Goal: Task Accomplishment & Management: Complete application form

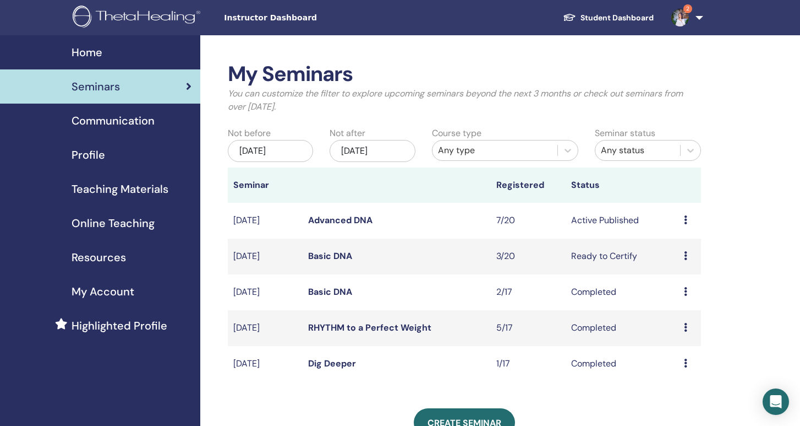
click at [334, 217] on link "Advanced DNA" at bounding box center [340, 220] width 64 height 12
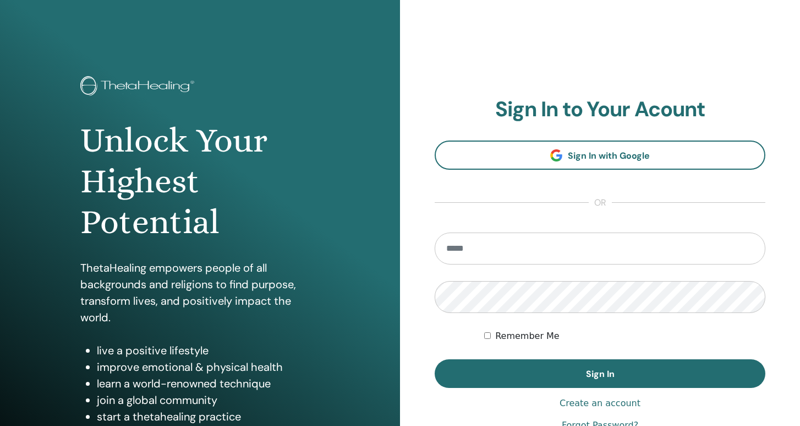
type input "**********"
click at [600, 373] on button "Sign In" at bounding box center [600, 373] width 331 height 29
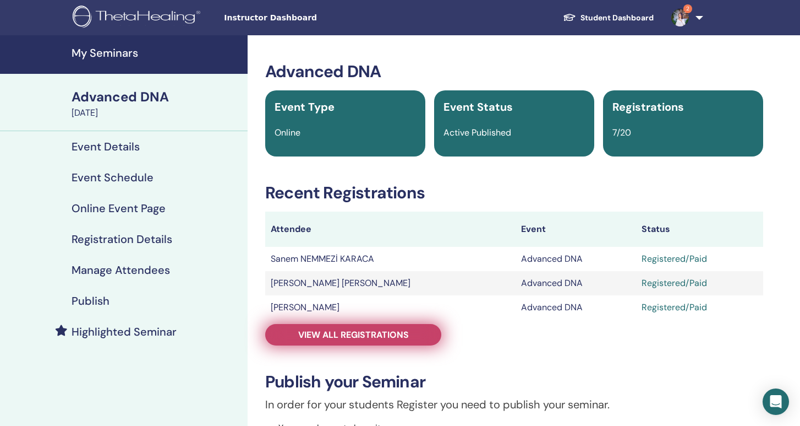
click at [336, 336] on span "View all registrations" at bounding box center [353, 335] width 111 height 12
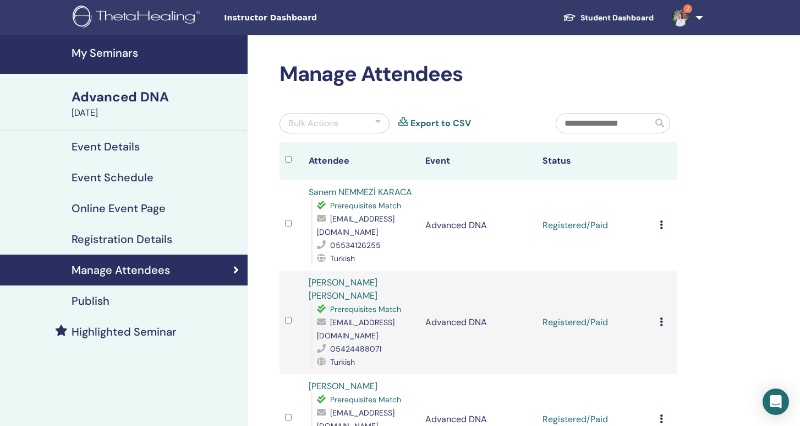
click at [660, 224] on icon at bounding box center [661, 224] width 3 height 9
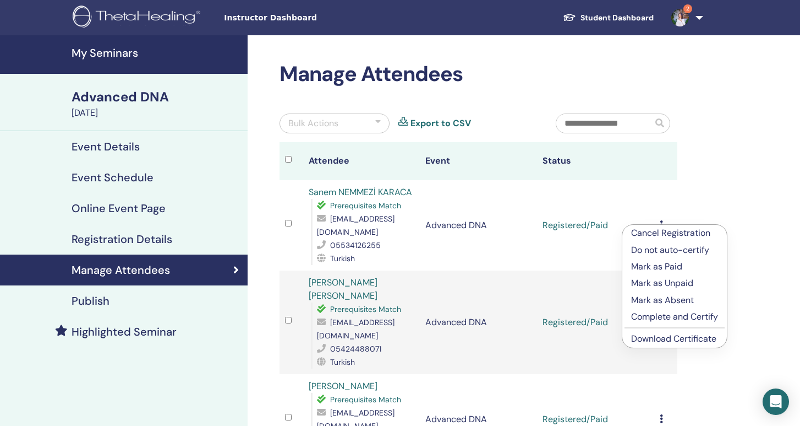
click at [649, 318] on p "Complete and Certify" at bounding box center [674, 316] width 87 height 13
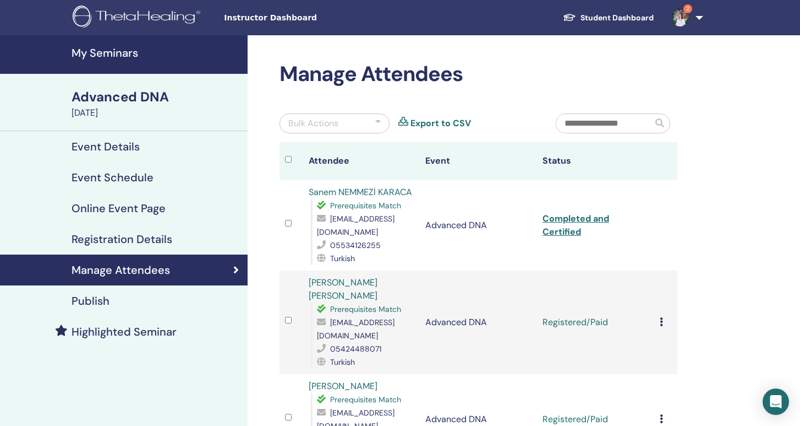
click at [580, 216] on link "Completed and Certified" at bounding box center [576, 224] width 67 height 25
click at [661, 320] on icon at bounding box center [661, 321] width 3 height 9
click at [666, 412] on p "Complete and Certify" at bounding box center [676, 412] width 87 height 13
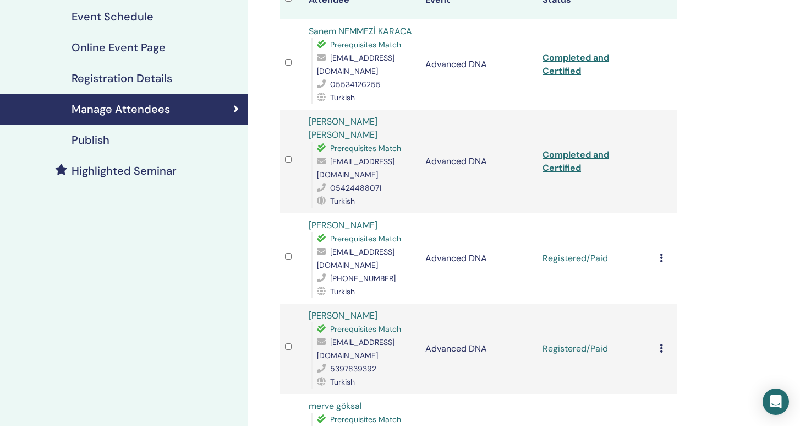
scroll to position [167, 0]
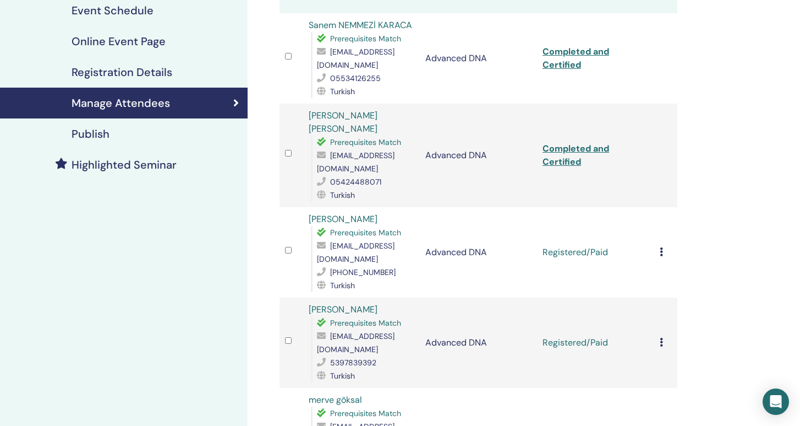
click at [573, 155] on td "Completed and Certified" at bounding box center [595, 154] width 117 height 103
click at [566, 160] on link "Completed and Certified" at bounding box center [576, 155] width 67 height 25
click at [662, 250] on icon at bounding box center [661, 251] width 3 height 9
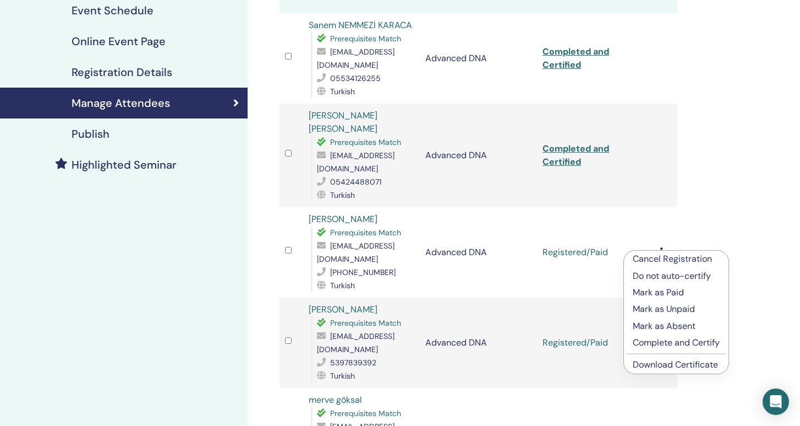
click at [650, 346] on p "Complete and Certify" at bounding box center [676, 342] width 87 height 13
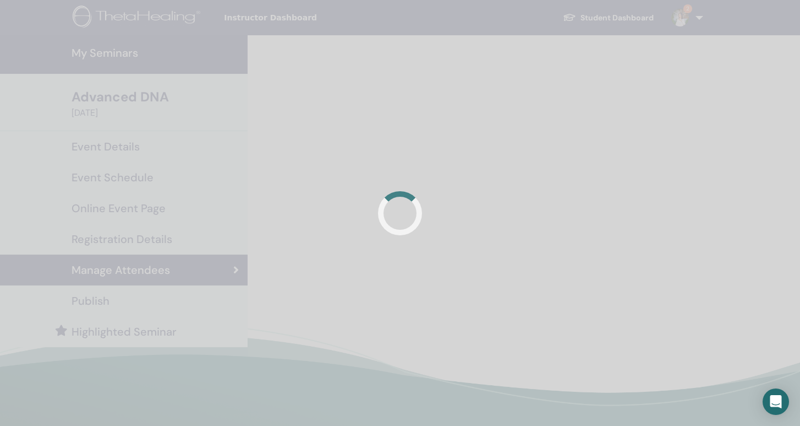
scroll to position [167, 0]
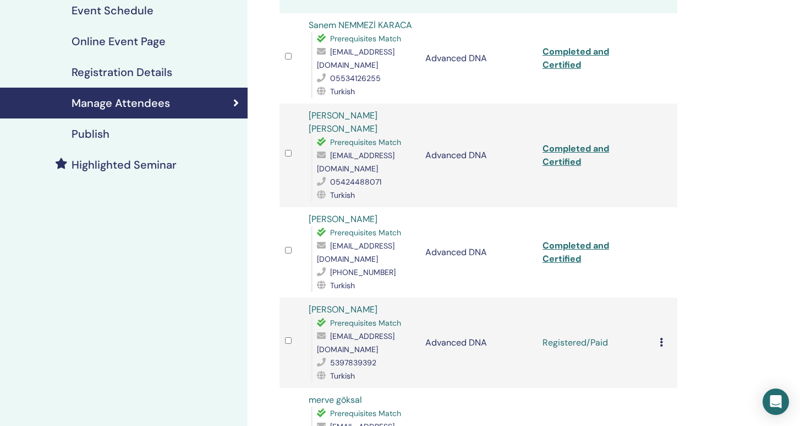
click at [575, 259] on link "Completed and Certified" at bounding box center [576, 251] width 67 height 25
click at [725, 245] on div "Manage Attendees Bulk Actions Export to CSV Attendee Event Status Sanem NEMMEZİ…" at bounding box center [514, 362] width 533 height 988
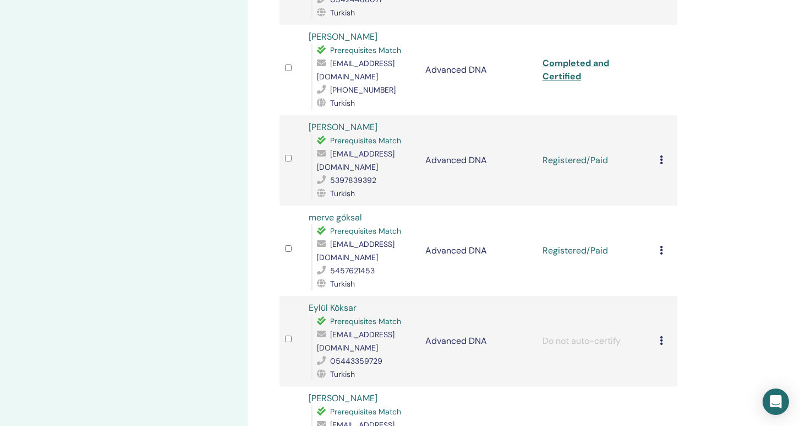
scroll to position [366, 0]
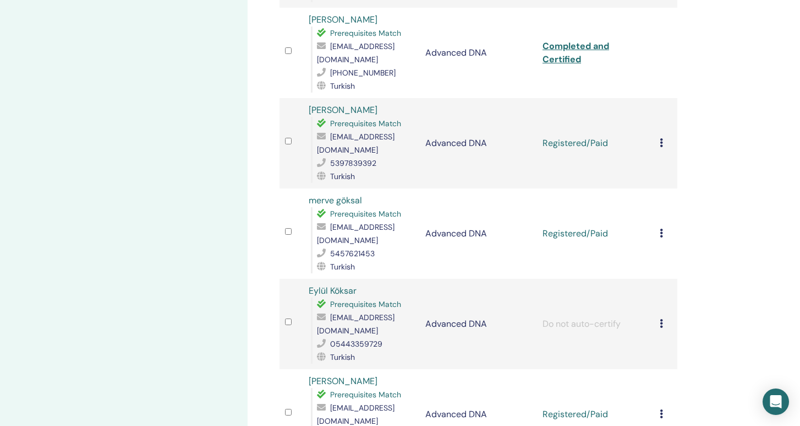
click at [660, 140] on icon at bounding box center [661, 142] width 3 height 9
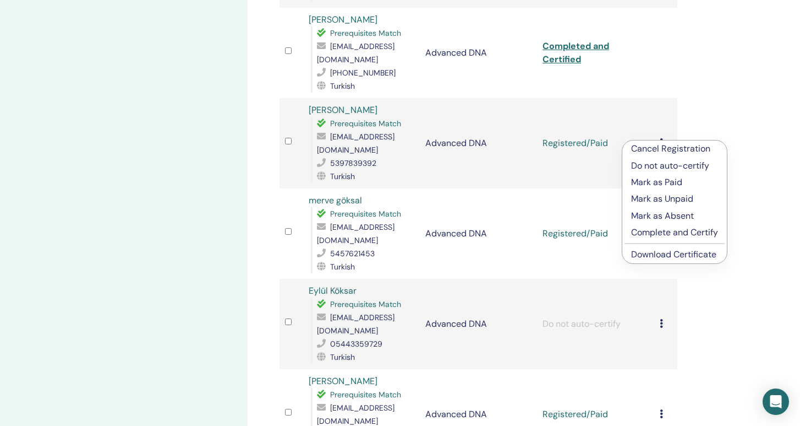
click at [658, 230] on p "Complete and Certify" at bounding box center [674, 232] width 87 height 13
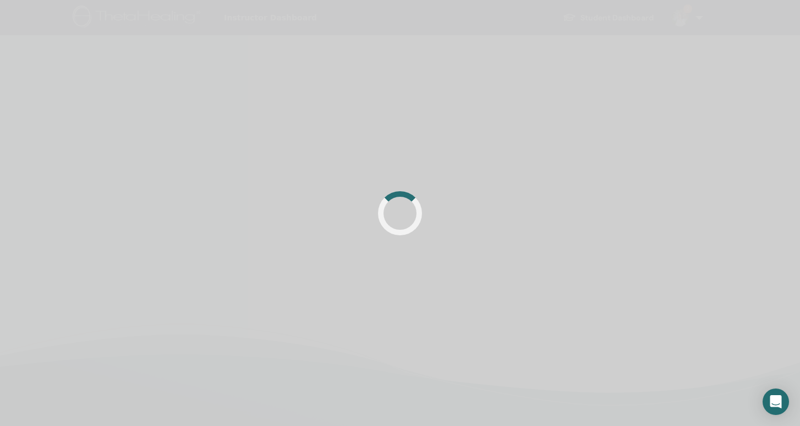
scroll to position [259, 0]
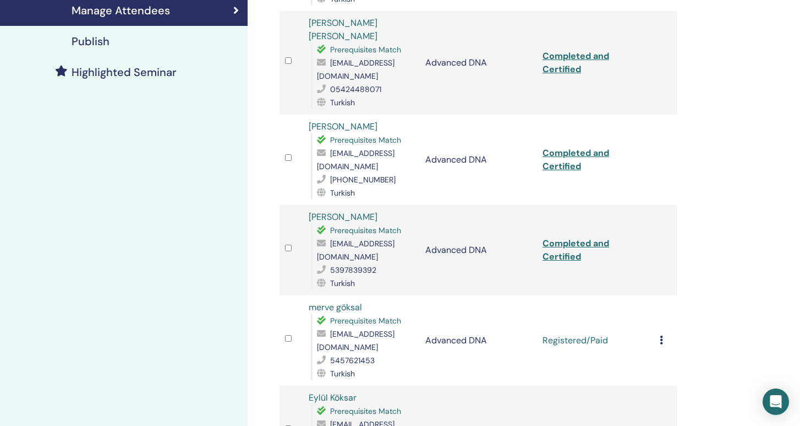
click at [576, 249] on link "Completed and Certified" at bounding box center [576, 249] width 67 height 25
click at [695, 252] on div "Manage Attendees Bulk Actions Export to CSV Attendee Event Status Sanem NEMMEZİ…" at bounding box center [514, 270] width 533 height 988
click at [662, 336] on icon at bounding box center [661, 339] width 3 height 9
click at [705, 305] on div "Manage Attendees Bulk Actions Export to CSV Attendee Event Status Sanem NEMMEZİ…" at bounding box center [514, 270] width 533 height 988
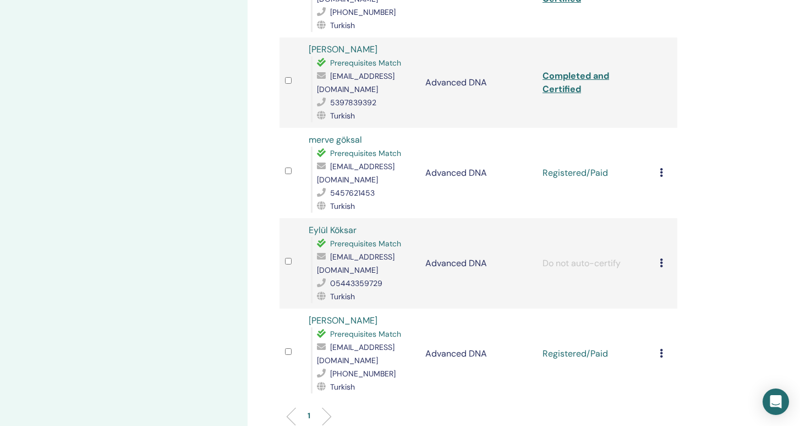
scroll to position [429, 0]
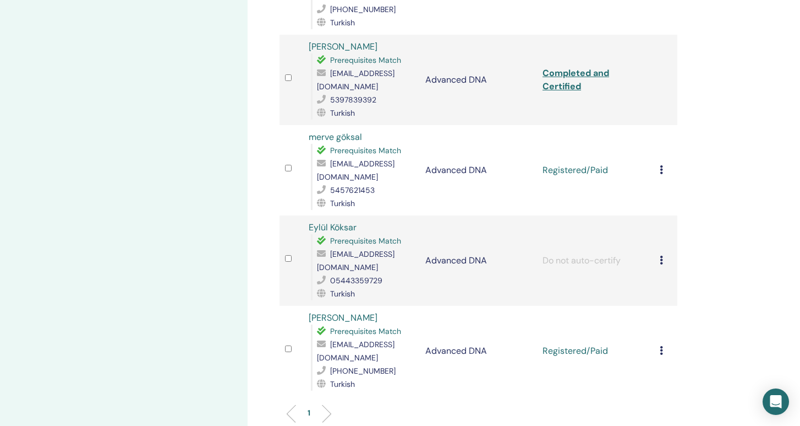
click at [662, 170] on icon at bounding box center [661, 169] width 3 height 9
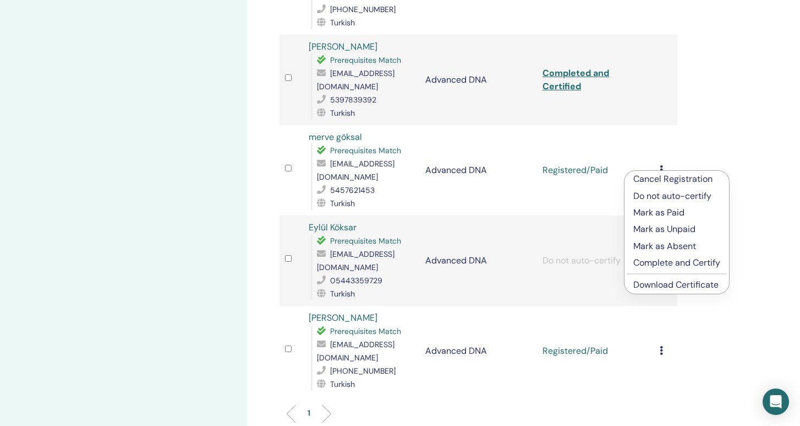
click at [663, 261] on p "Complete and Certify" at bounding box center [677, 262] width 87 height 13
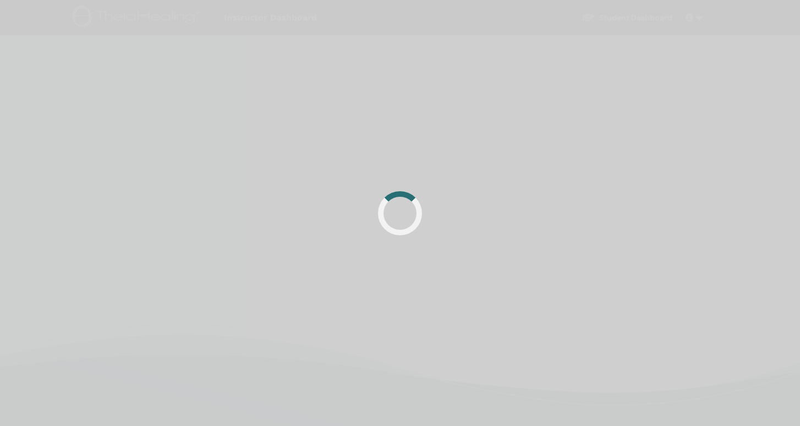
scroll to position [429, 0]
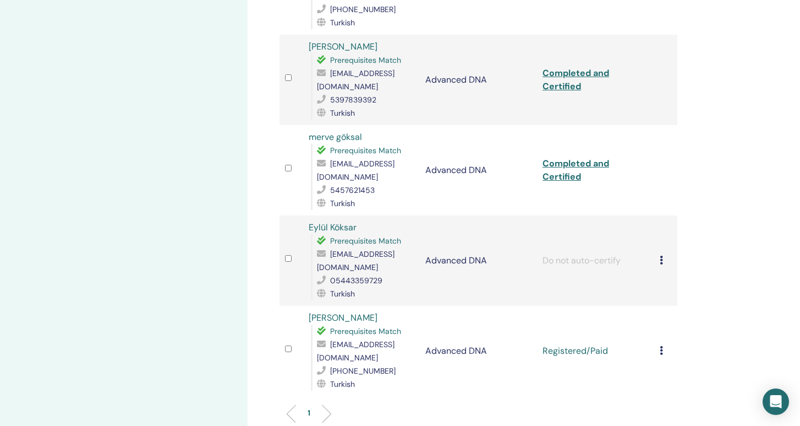
click at [583, 166] on link "Completed and Certified" at bounding box center [576, 169] width 67 height 25
click at [662, 255] on icon at bounding box center [661, 259] width 3 height 9
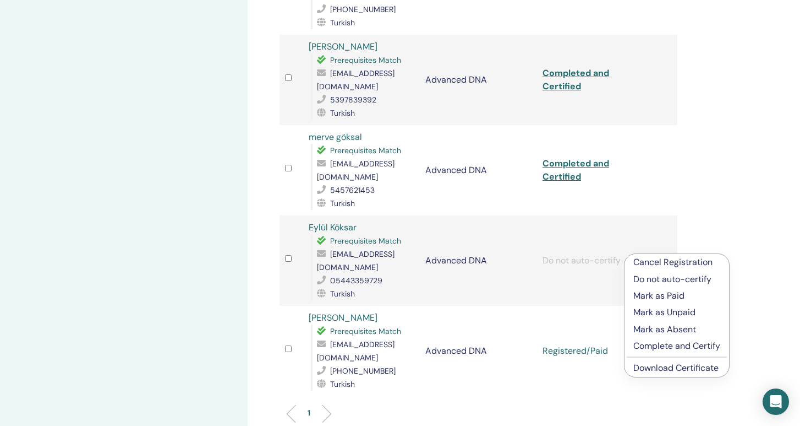
click at [675, 348] on p "Complete and Certify" at bounding box center [677, 345] width 87 height 13
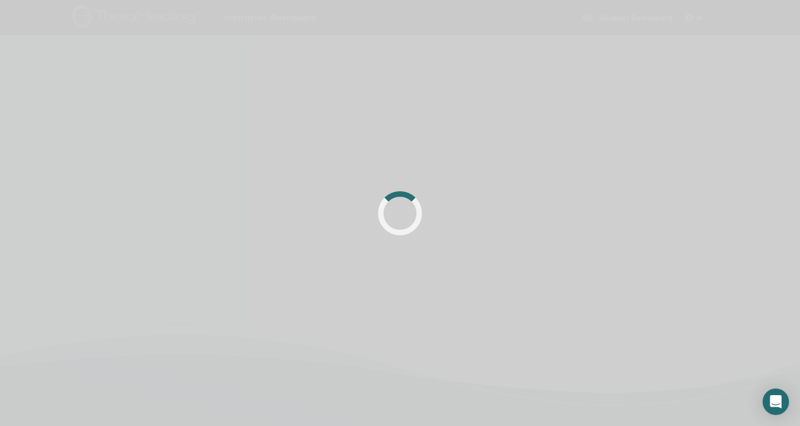
scroll to position [259, 0]
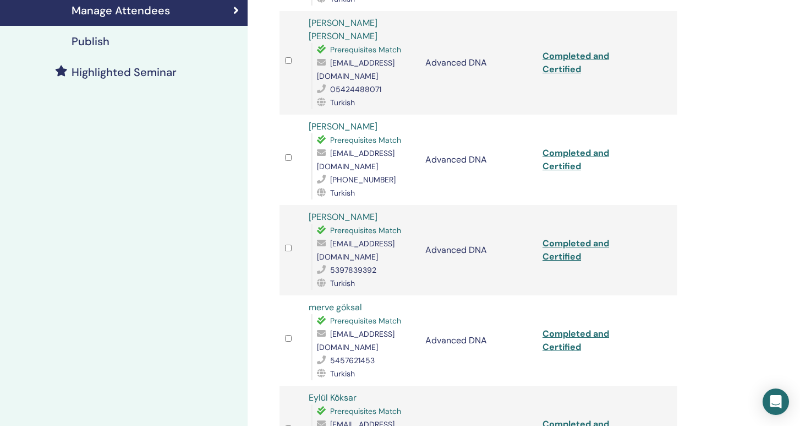
click at [720, 285] on div "Manage Attendees Bulk Actions Export to CSV Attendee Event Status Sanem NEMMEZİ…" at bounding box center [514, 270] width 533 height 988
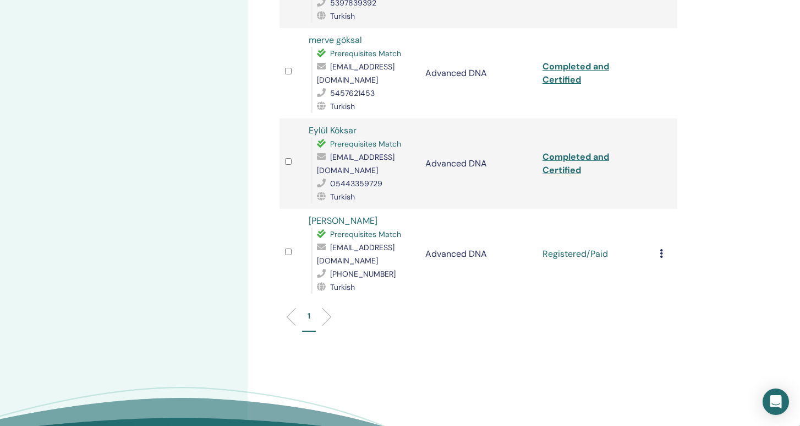
scroll to position [529, 0]
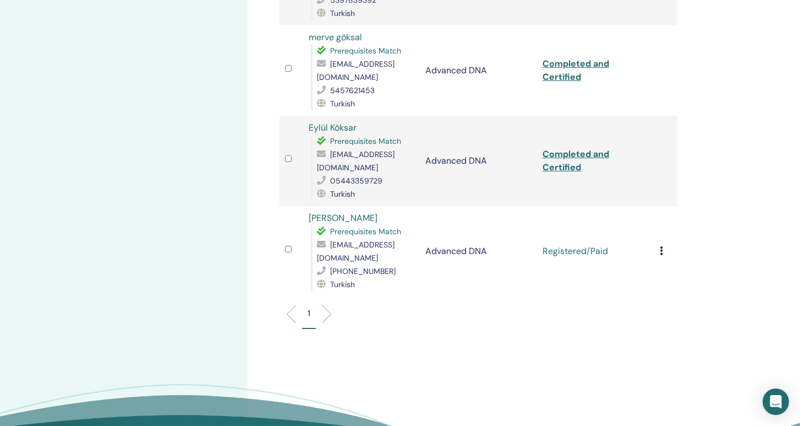
click at [584, 138] on td "Completed and Certified" at bounding box center [595, 161] width 117 height 90
click at [583, 148] on link "Completed and Certified" at bounding box center [576, 160] width 67 height 25
click at [662, 246] on icon at bounding box center [661, 250] width 3 height 9
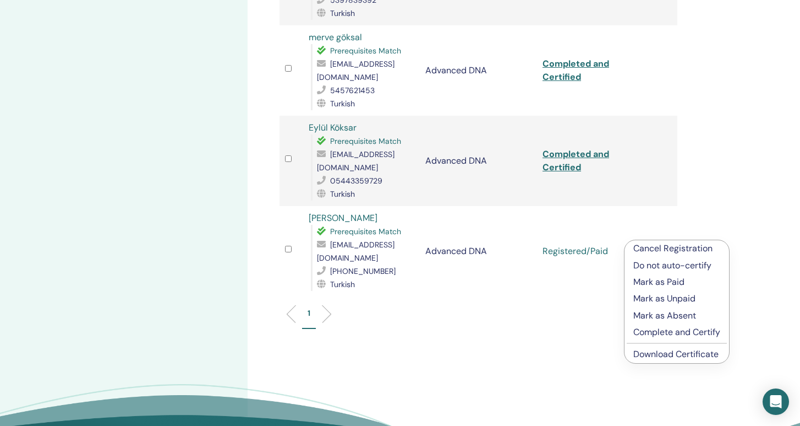
click at [651, 329] on p "Complete and Certify" at bounding box center [677, 331] width 87 height 13
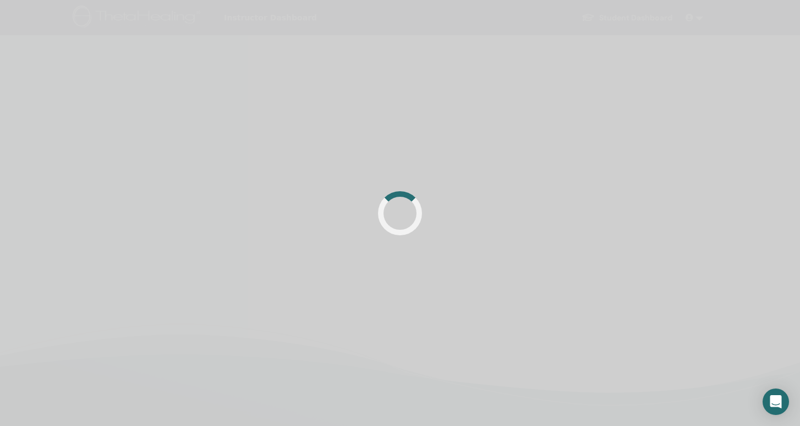
scroll to position [259, 0]
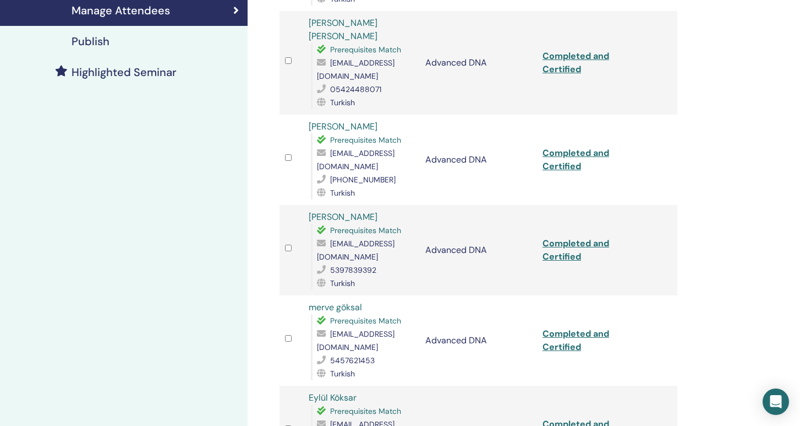
click at [694, 292] on div "Manage Attendees Bulk Actions Export to CSV Attendee Event Status Sanem NEMMEZİ…" at bounding box center [514, 270] width 533 height 988
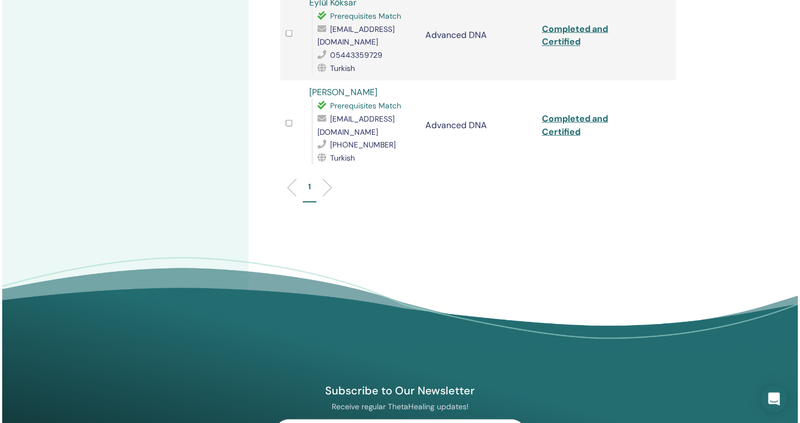
scroll to position [655, 0]
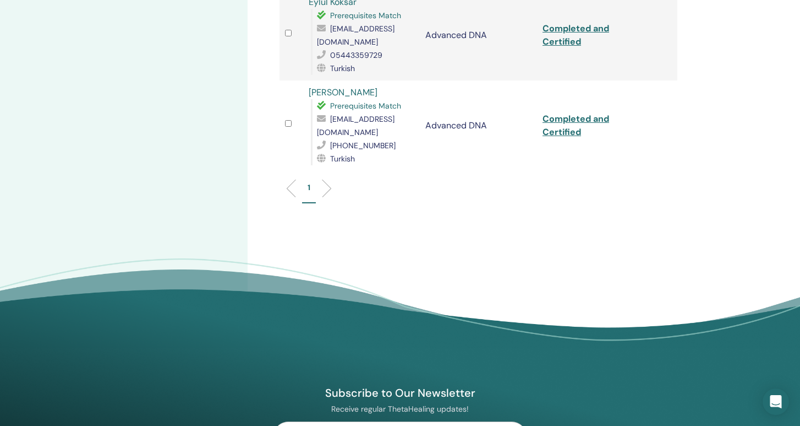
click at [574, 117] on link "Completed and Certified" at bounding box center [576, 125] width 67 height 25
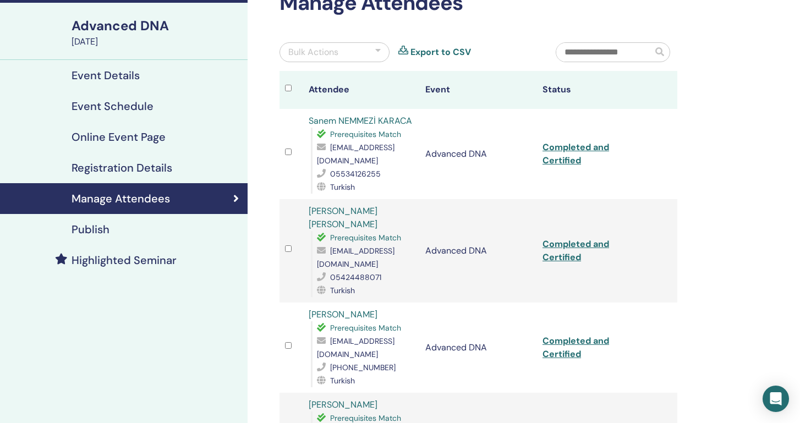
scroll to position [62, 0]
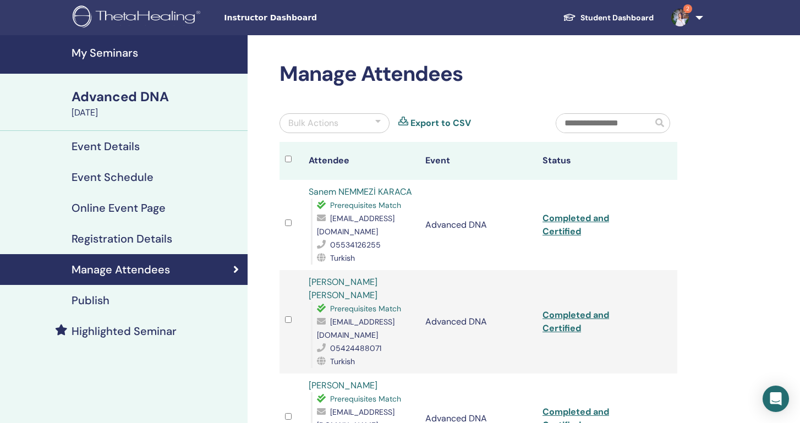
scroll to position [0, 0]
click at [123, 51] on h4 "My Seminars" at bounding box center [157, 52] width 170 height 13
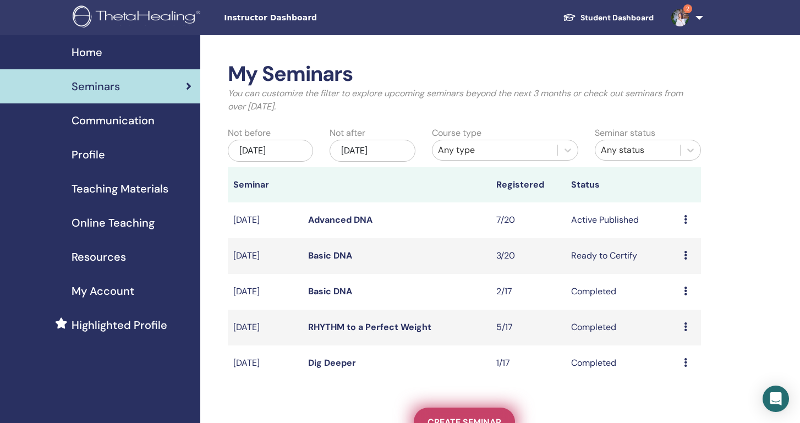
click at [494, 415] on link "Create seminar" at bounding box center [464, 422] width 101 height 29
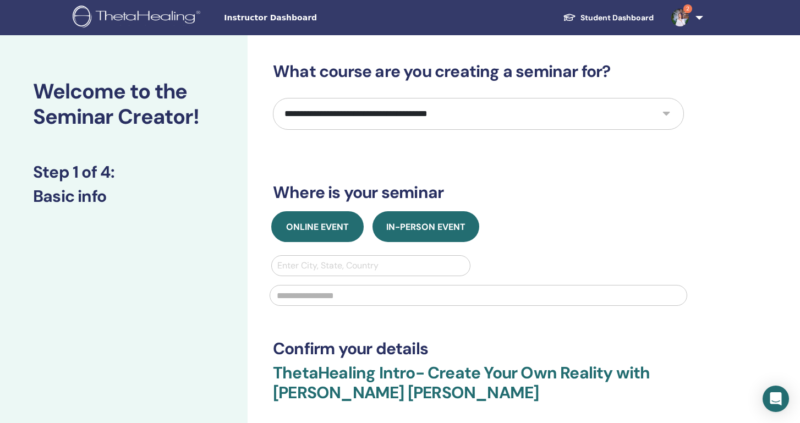
click at [338, 222] on span "Online Event" at bounding box center [317, 227] width 63 height 12
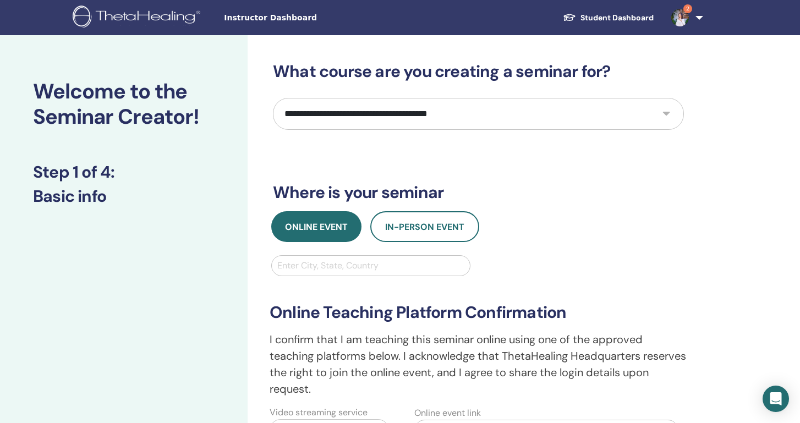
select select "**"
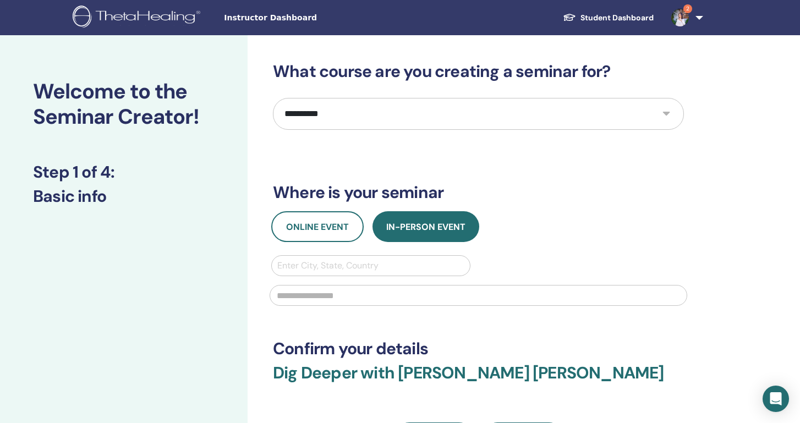
click at [368, 273] on div at bounding box center [370, 265] width 187 height 15
type input "*"
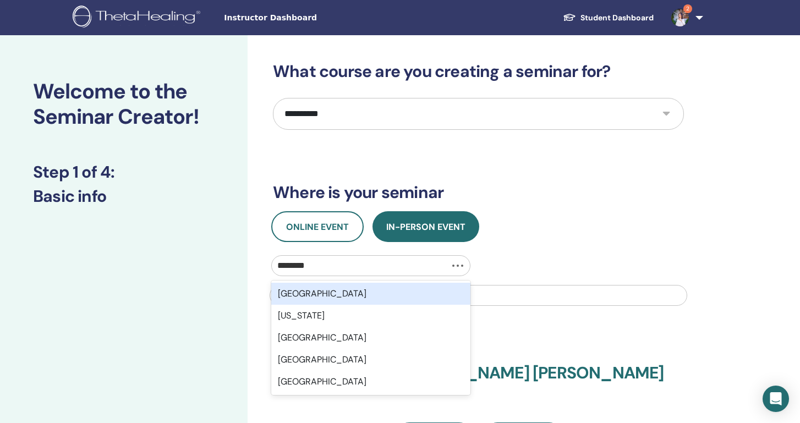
type input "*********"
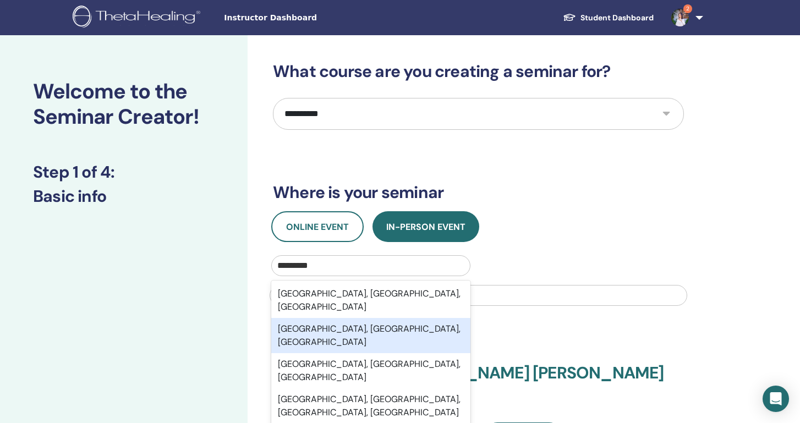
click at [385, 318] on div "[GEOGRAPHIC_DATA], [GEOGRAPHIC_DATA], [GEOGRAPHIC_DATA]" at bounding box center [370, 335] width 199 height 35
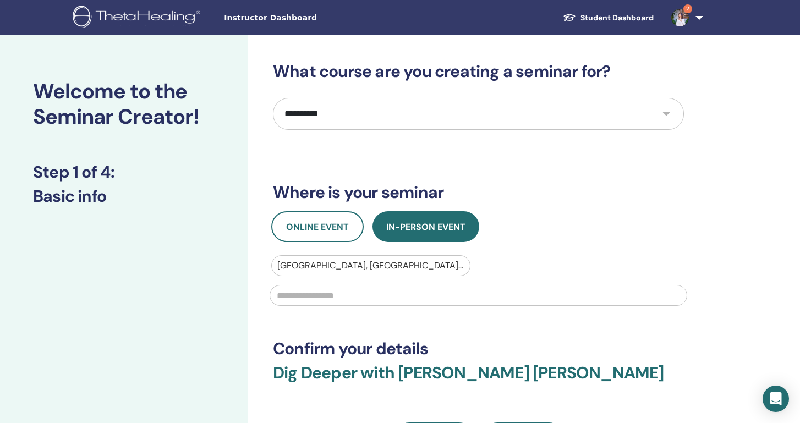
click at [637, 329] on div "**********" at bounding box center [478, 258] width 411 height 392
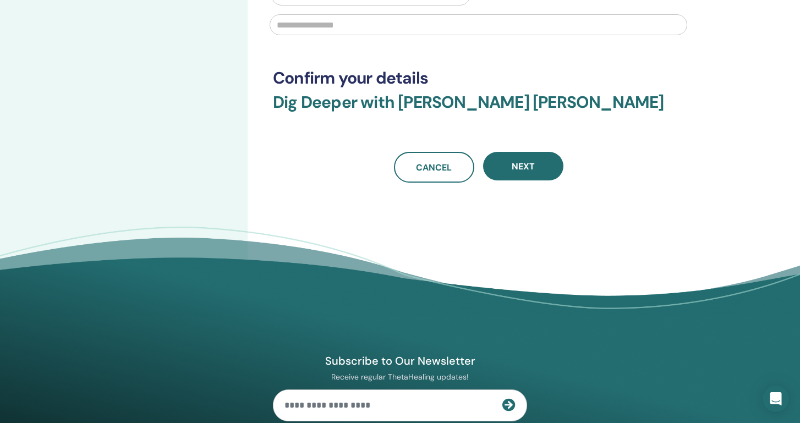
scroll to position [274, 0]
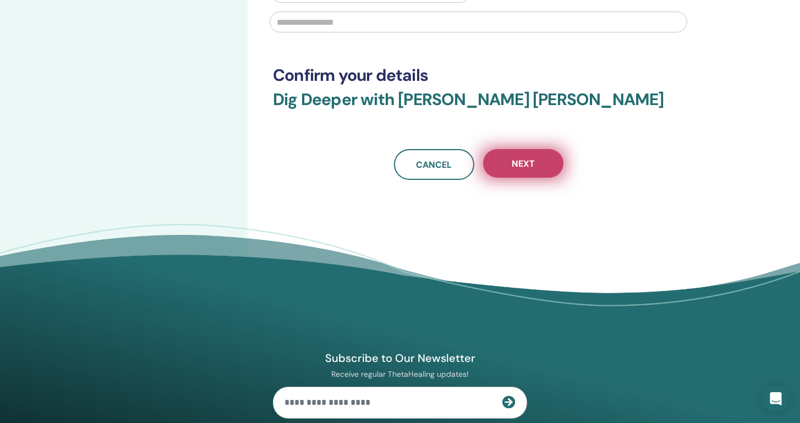
click at [534, 167] on span "Next" at bounding box center [523, 164] width 23 height 12
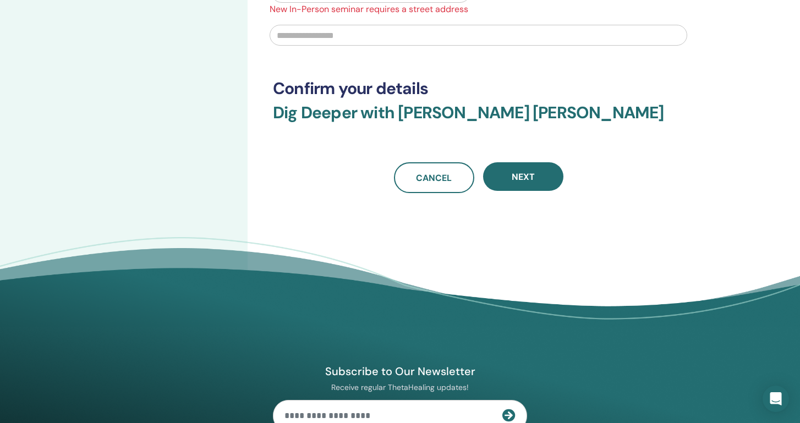
click at [410, 38] on input "text" at bounding box center [479, 35] width 418 height 21
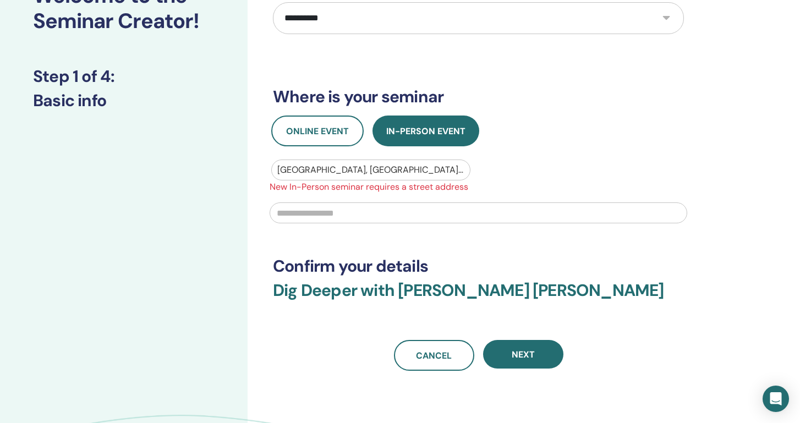
scroll to position [89, 0]
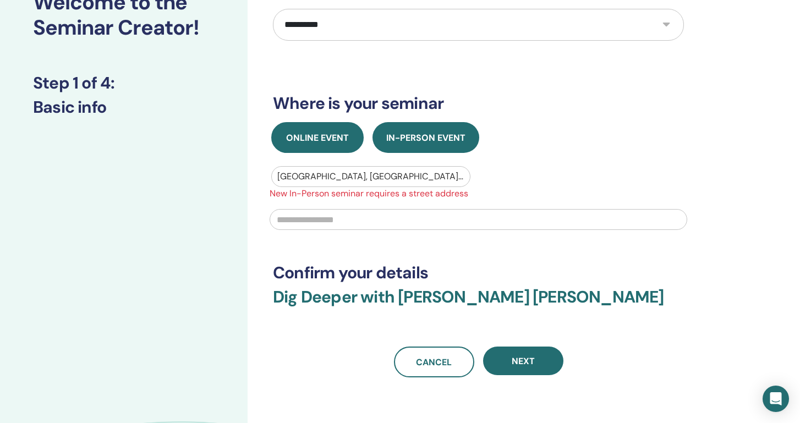
click at [319, 144] on button "Online Event" at bounding box center [317, 137] width 92 height 31
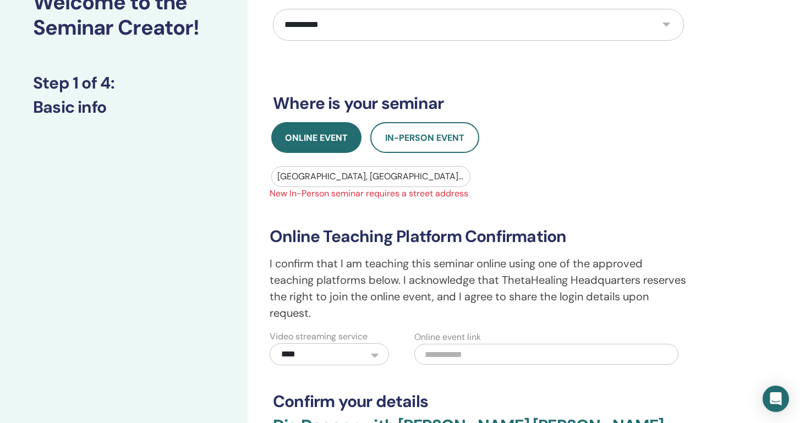
click at [418, 227] on h3 "Online Teaching Platform Confirmation" at bounding box center [479, 237] width 418 height 20
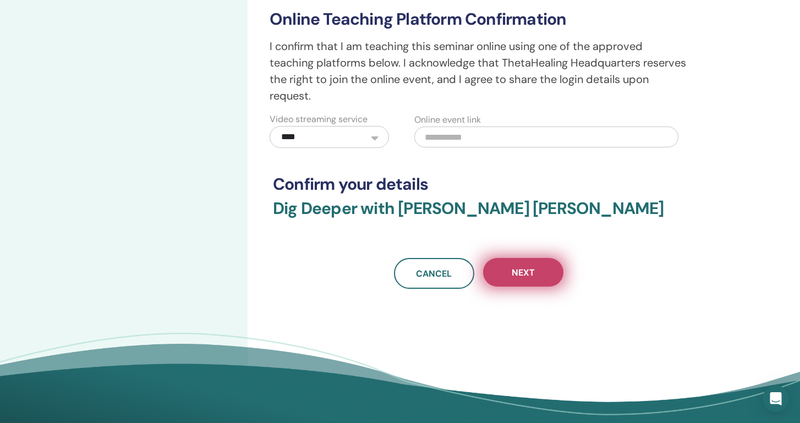
click at [543, 278] on button "Next" at bounding box center [523, 272] width 80 height 29
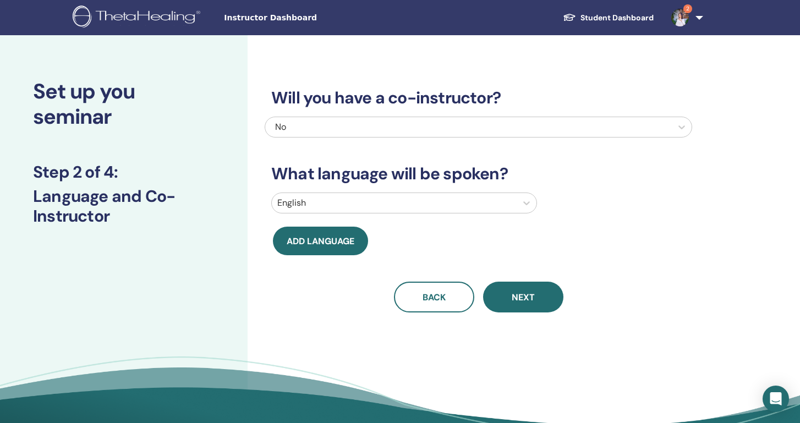
scroll to position [0, 0]
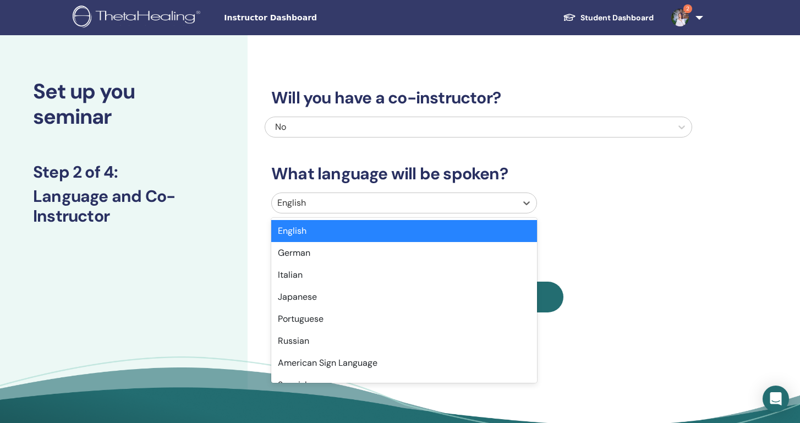
click at [391, 195] on div "English" at bounding box center [394, 203] width 245 height 20
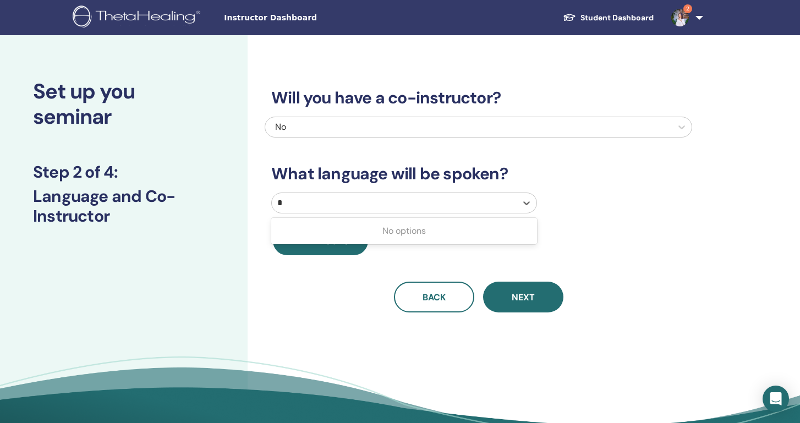
type input "**"
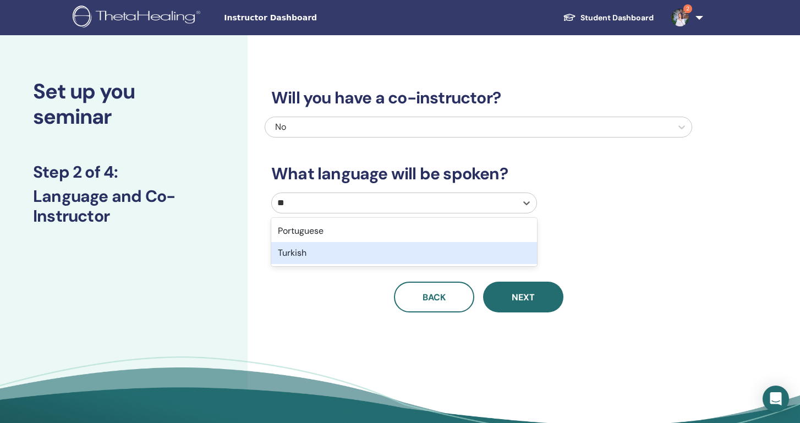
click at [346, 256] on div "Turkish" at bounding box center [404, 253] width 266 height 22
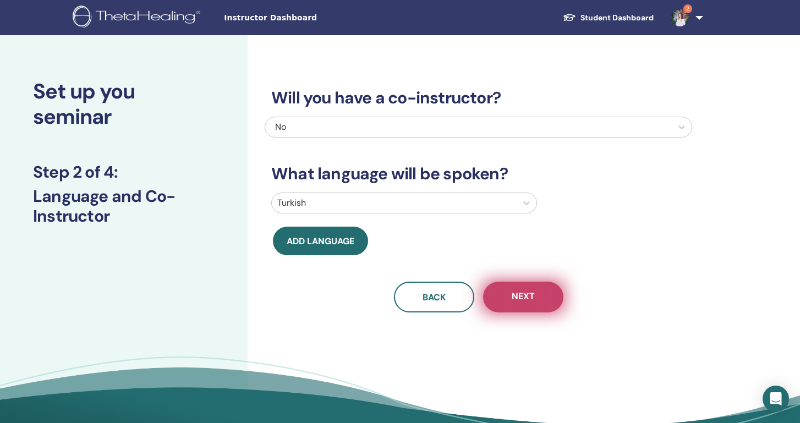
click at [526, 306] on button "Next" at bounding box center [523, 297] width 80 height 31
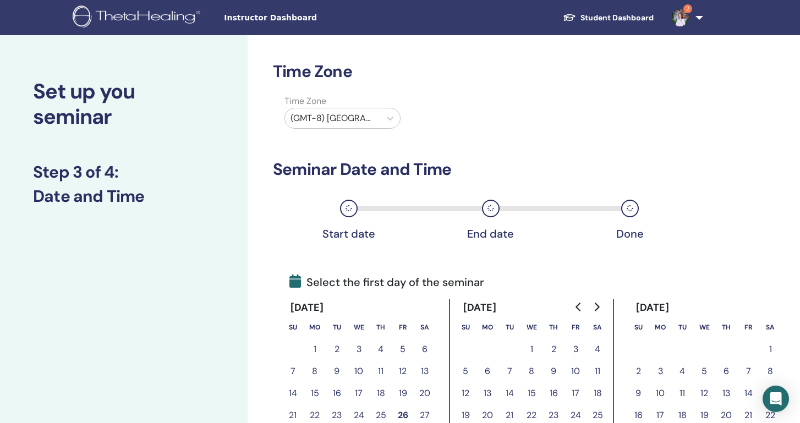
click at [368, 119] on div "(GMT-8) US/Alaska" at bounding box center [333, 118] width 84 height 13
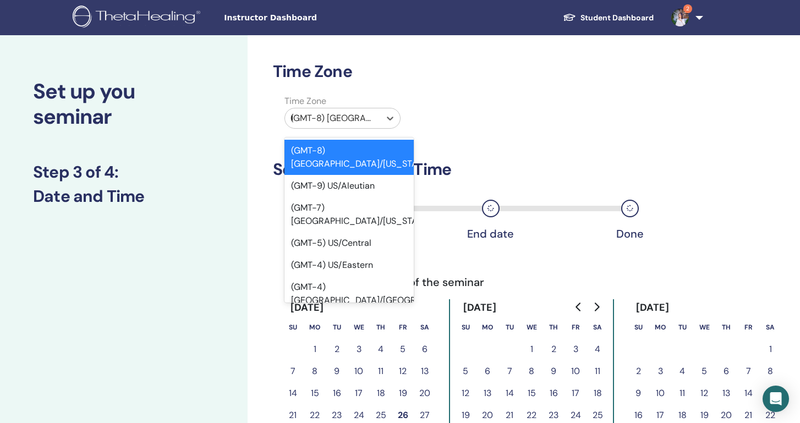
type input "***"
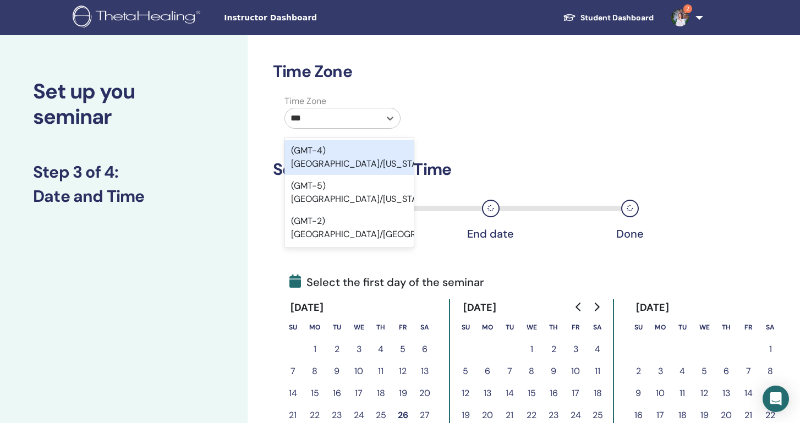
click at [378, 150] on div "(GMT-4) America/New York" at bounding box center [349, 157] width 129 height 35
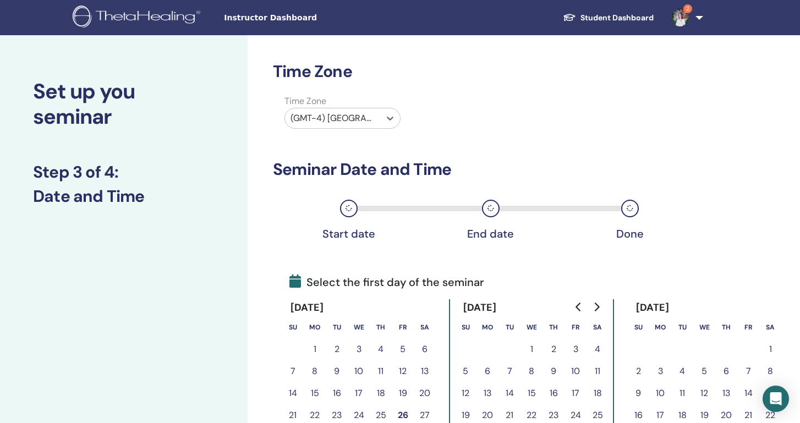
click at [416, 255] on div "Time Zone Time Zone option (GMT-4) America/New York, selected. Select is focuse…" at bounding box center [478, 299] width 411 height 475
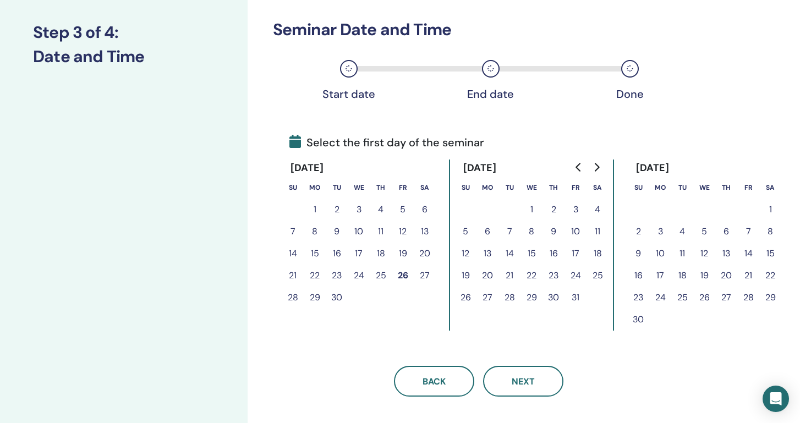
scroll to position [140, 0]
click at [574, 208] on button "3" at bounding box center [576, 209] width 22 height 22
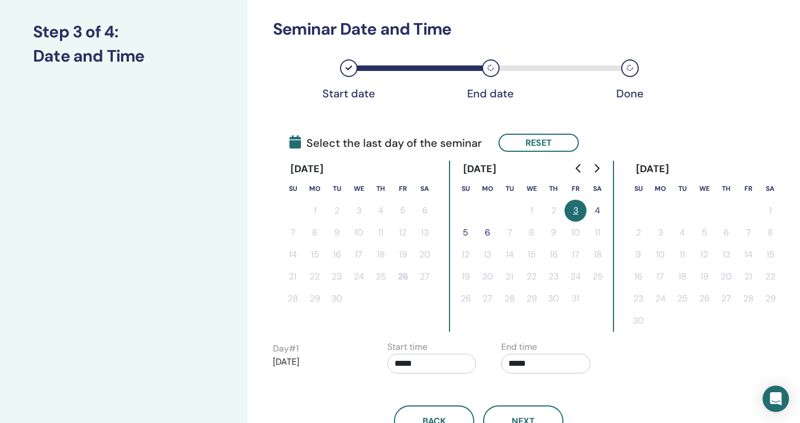
click at [595, 211] on button "4" at bounding box center [598, 211] width 22 height 22
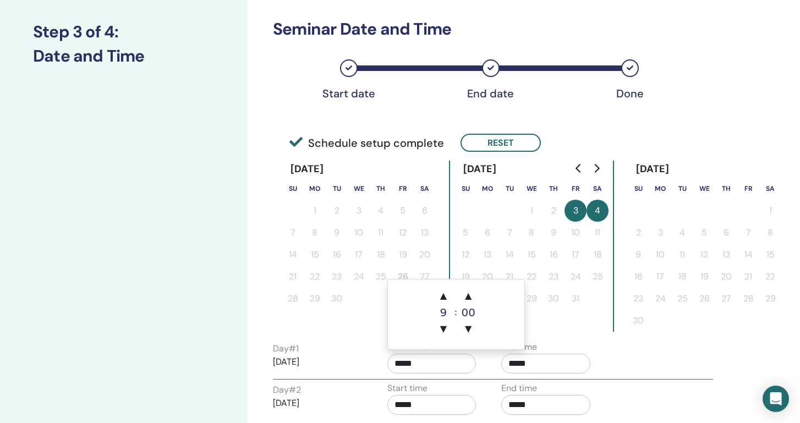
click at [453, 361] on input "*****" at bounding box center [432, 364] width 89 height 20
click at [446, 294] on span "▲" at bounding box center [444, 296] width 22 height 22
click at [469, 296] on span "▲" at bounding box center [468, 296] width 22 height 22
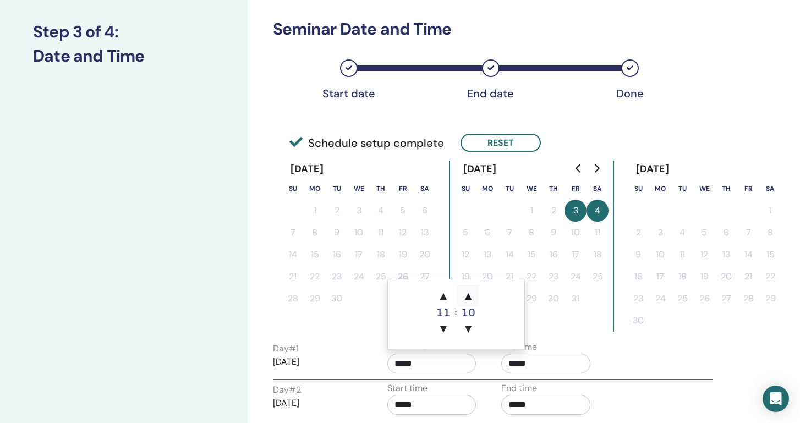
click at [469, 296] on span "▲" at bounding box center [468, 296] width 22 height 22
type input "*****"
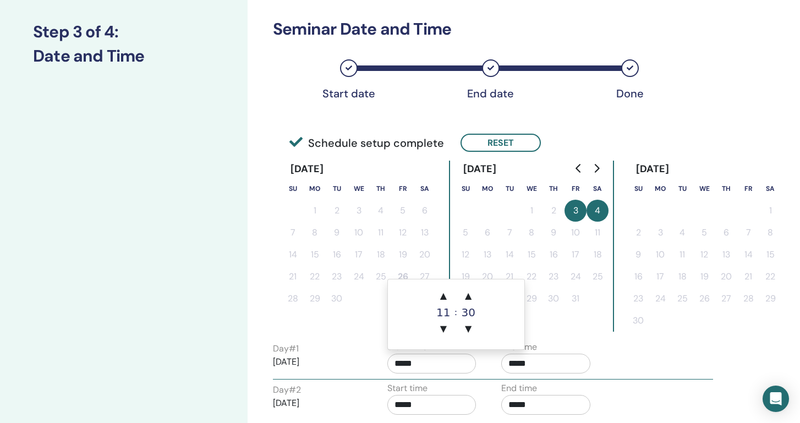
click at [430, 404] on input "*****" at bounding box center [432, 405] width 89 height 20
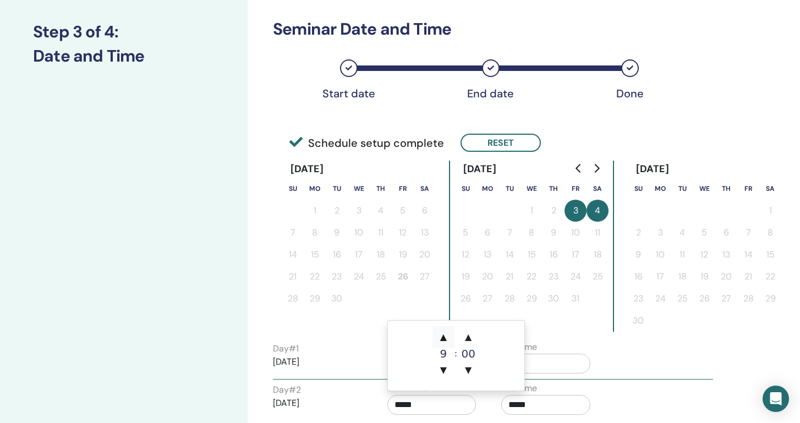
click at [448, 337] on span "▲" at bounding box center [444, 337] width 22 height 22
type input "*****"
click at [545, 406] on input "*****" at bounding box center [546, 405] width 89 height 20
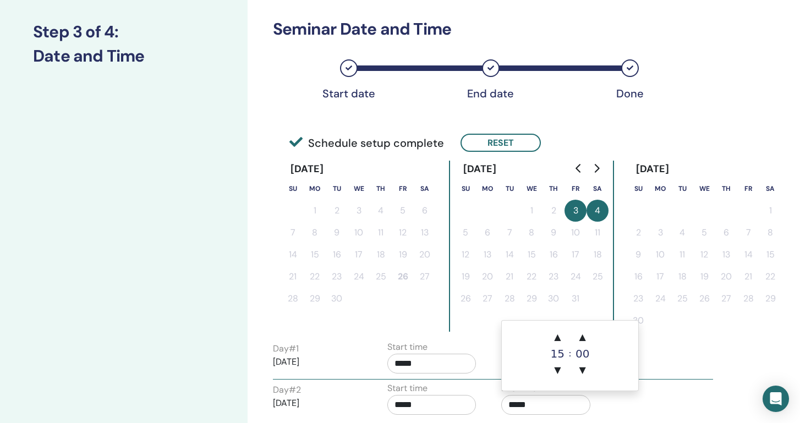
click at [462, 393] on div "Start time *****" at bounding box center [432, 401] width 89 height 39
click at [544, 364] on input "*****" at bounding box center [546, 364] width 89 height 20
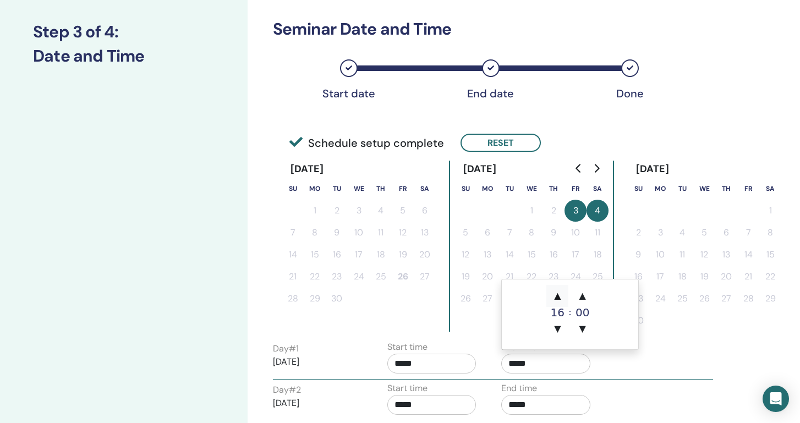
click at [559, 301] on span "▲" at bounding box center [558, 296] width 22 height 22
click at [585, 296] on span "▲" at bounding box center [583, 296] width 22 height 22
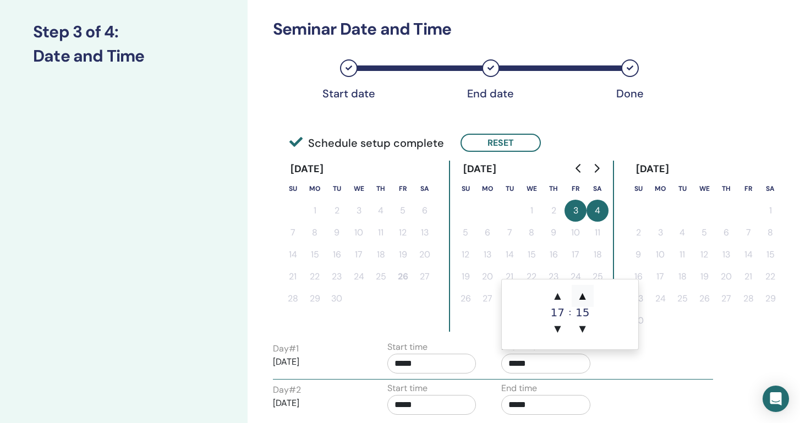
click at [585, 296] on span "▲" at bounding box center [583, 296] width 22 height 22
type input "*****"
click at [639, 362] on div "Day # 1 2025/10/03 Start time ***** End time *****" at bounding box center [493, 360] width 457 height 39
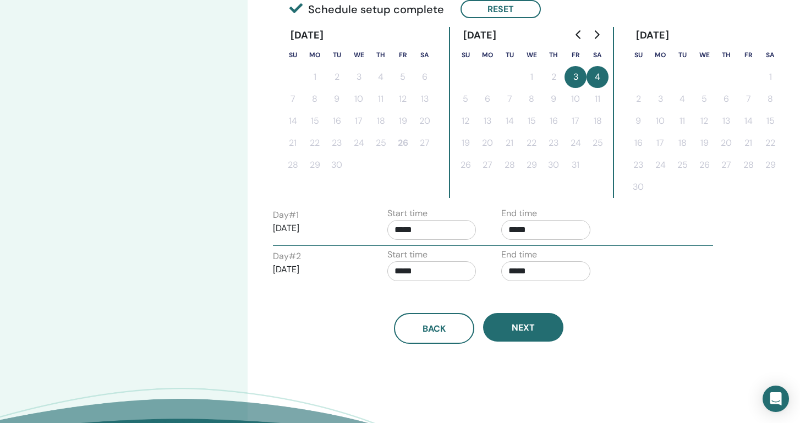
scroll to position [278, 0]
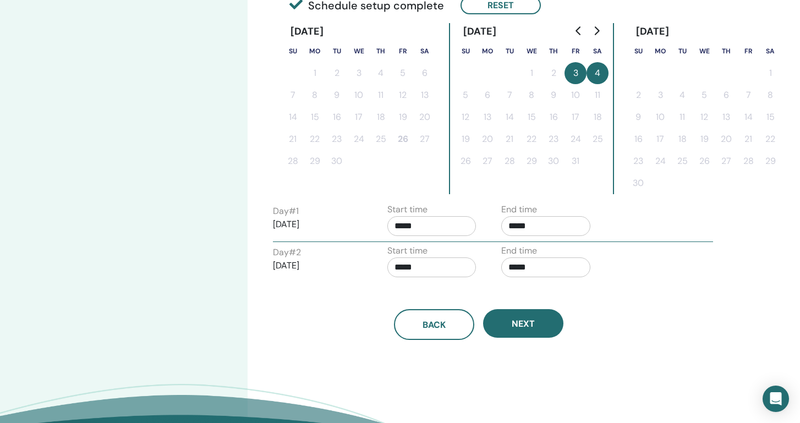
click at [455, 266] on input "*****" at bounding box center [432, 268] width 89 height 20
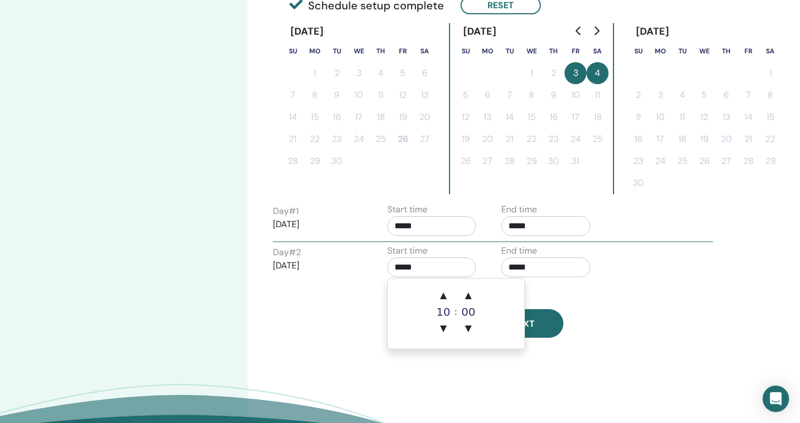
click at [543, 287] on div "Back Next" at bounding box center [479, 311] width 428 height 57
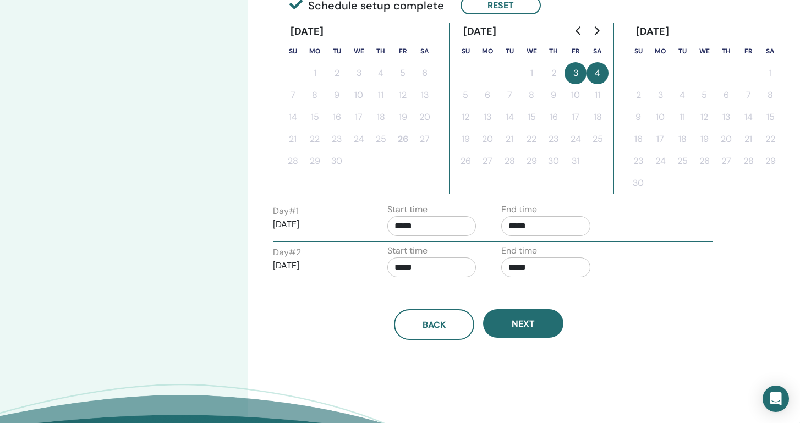
click at [521, 291] on div "Back Next" at bounding box center [479, 311] width 428 height 57
click at [539, 268] on input "*****" at bounding box center [546, 268] width 89 height 20
click at [561, 292] on span "▲" at bounding box center [558, 296] width 22 height 22
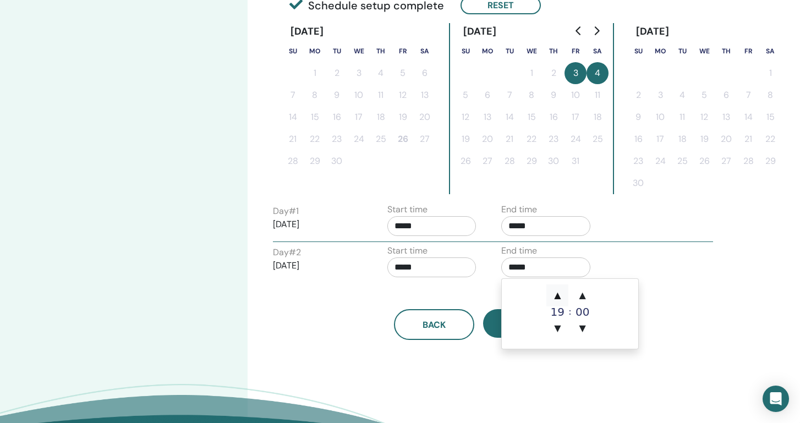
click at [561, 292] on span "▲" at bounding box center [558, 296] width 22 height 22
click at [558, 329] on span "▼" at bounding box center [558, 329] width 22 height 22
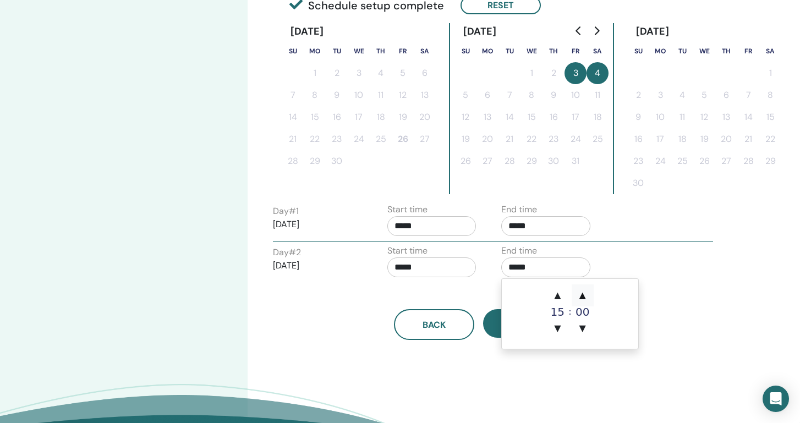
click at [583, 299] on span "▲" at bounding box center [583, 296] width 22 height 22
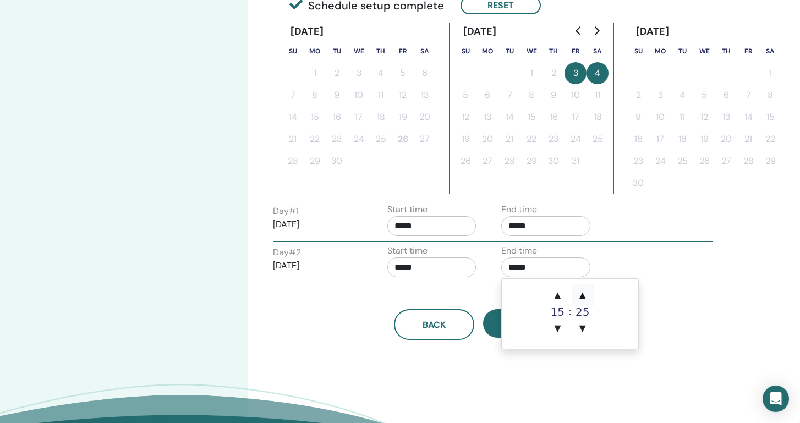
click at [583, 299] on span "▲" at bounding box center [583, 296] width 22 height 22
type input "*****"
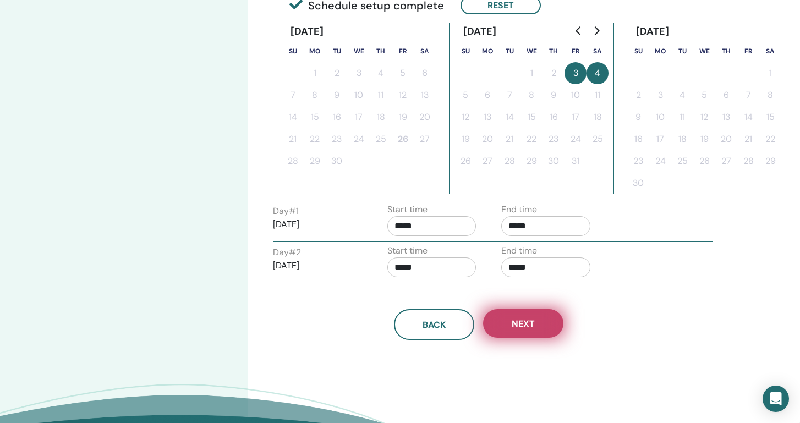
click at [491, 325] on button "Next" at bounding box center [523, 323] width 80 height 29
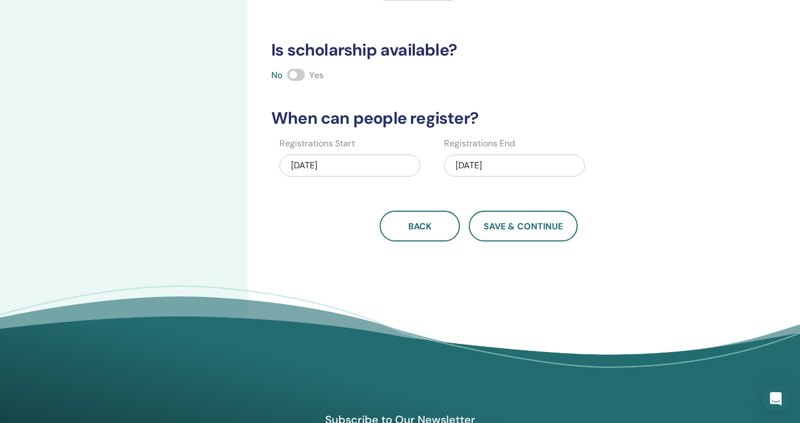
click at [549, 113] on h3 "When can people register?" at bounding box center [479, 118] width 428 height 20
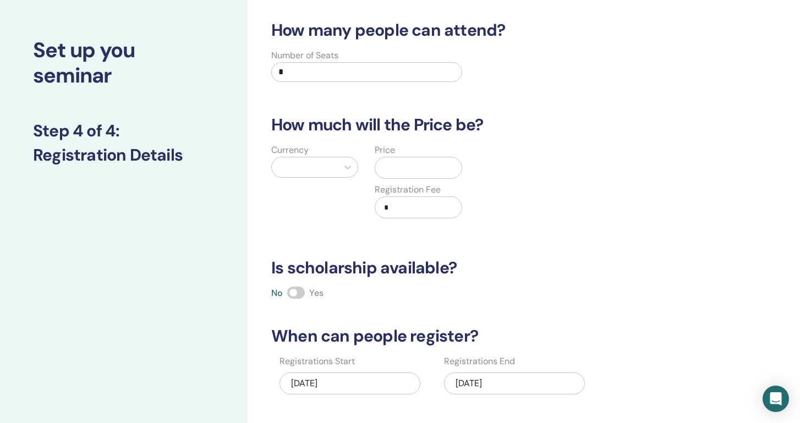
scroll to position [-1, 0]
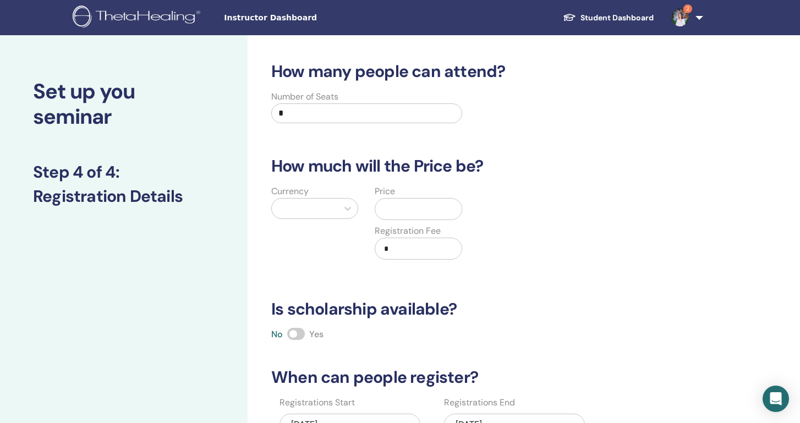
drag, startPoint x: 382, startPoint y: 121, endPoint x: 231, endPoint y: 107, distance: 151.4
click at [231, 107] on div "Set up you seminar Step 4 of 4 : Registration Details How many people can atten…" at bounding box center [400, 345] width 800 height 620
type input "**"
click at [347, 201] on div at bounding box center [348, 209] width 20 height 20
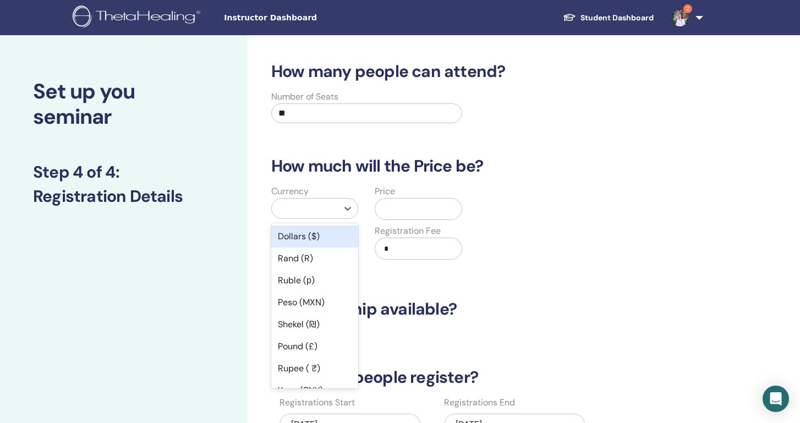
click at [328, 236] on div "Dollars ($)" at bounding box center [314, 237] width 87 height 22
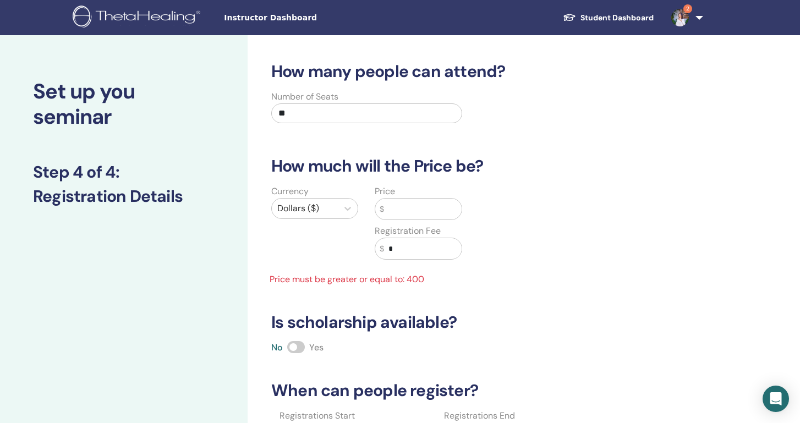
click at [415, 219] on input "text" at bounding box center [423, 209] width 78 height 21
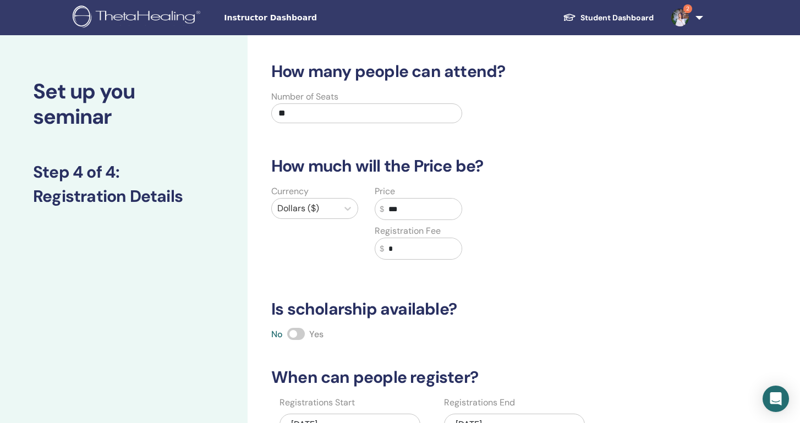
type input "***"
drag, startPoint x: 419, startPoint y: 253, endPoint x: 377, endPoint y: 250, distance: 43.0
click at [377, 250] on div "$ *" at bounding box center [418, 249] width 87 height 22
type input "***"
click at [406, 284] on div "How many people can attend? Number of Seats ** How much will the Price be? Curr…" at bounding box center [479, 281] width 428 height 439
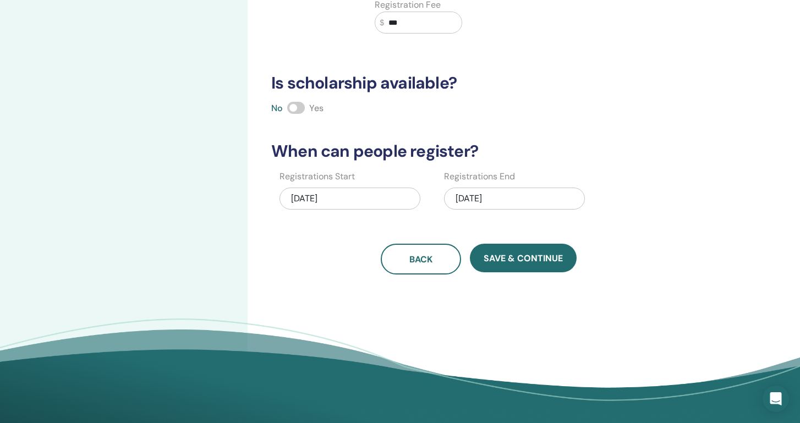
scroll to position [235, 0]
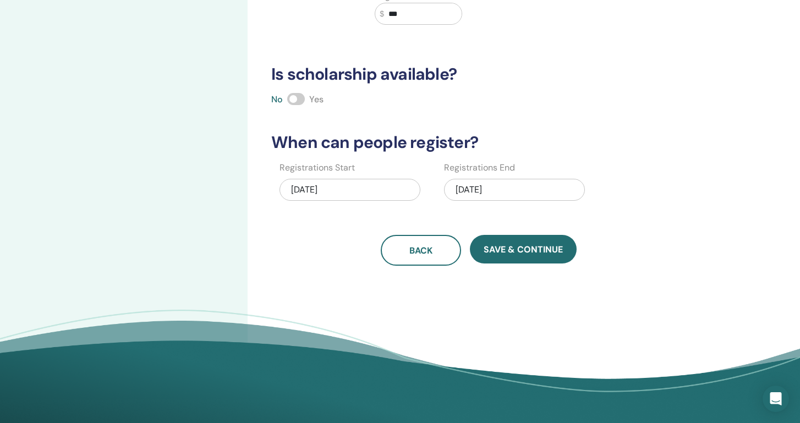
click at [302, 94] on span at bounding box center [296, 99] width 18 height 12
click at [514, 194] on div "10/04/2025" at bounding box center [514, 190] width 141 height 22
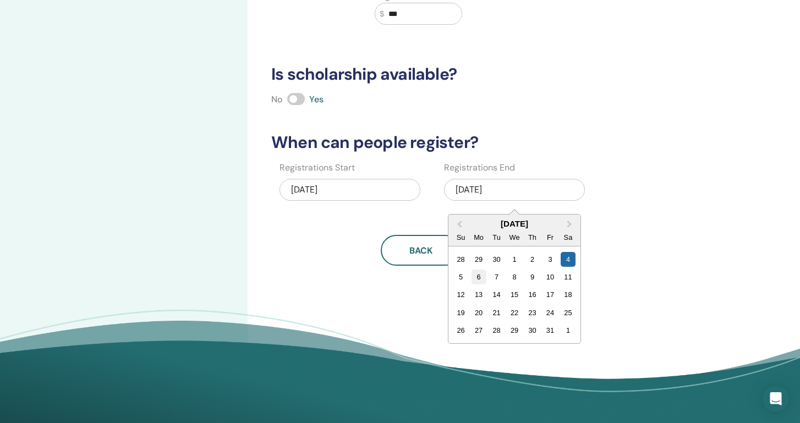
click at [479, 279] on div "6" at bounding box center [478, 277] width 15 height 15
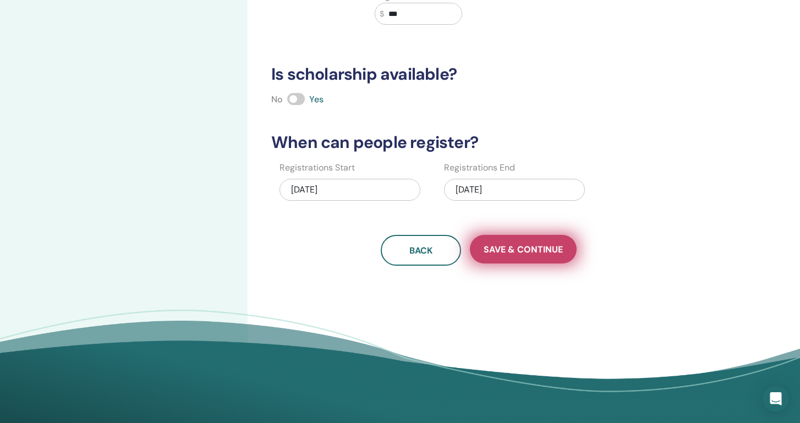
click at [510, 258] on button "Save & Continue" at bounding box center [523, 249] width 107 height 29
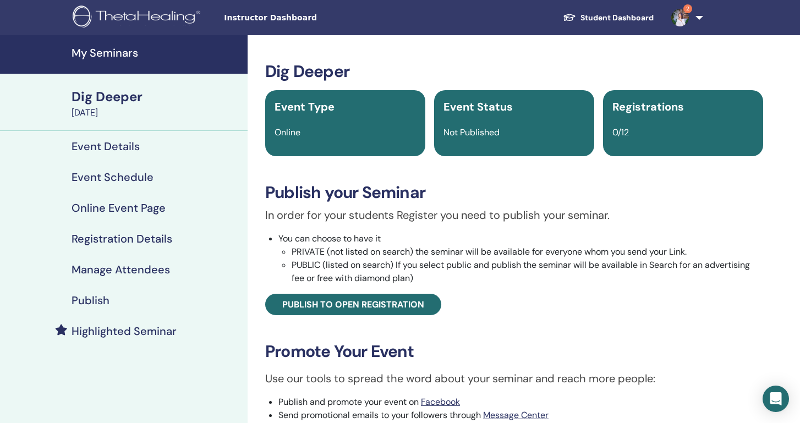
click at [527, 306] on div "In order for your students Register you need to publish your seminar. You can c…" at bounding box center [514, 261] width 515 height 108
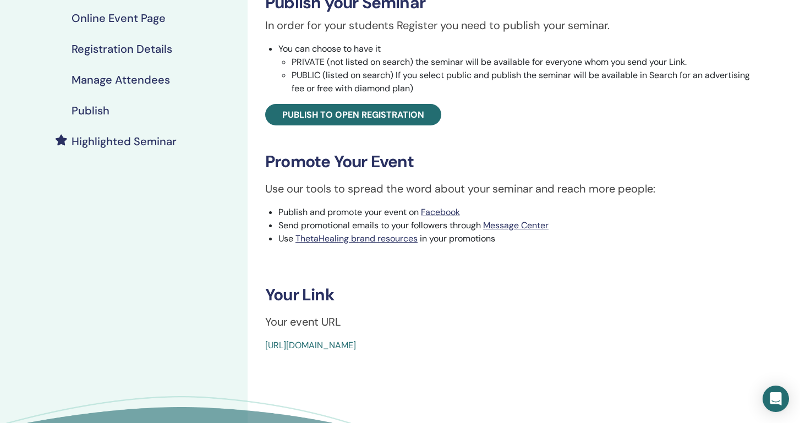
scroll to position [202, 0]
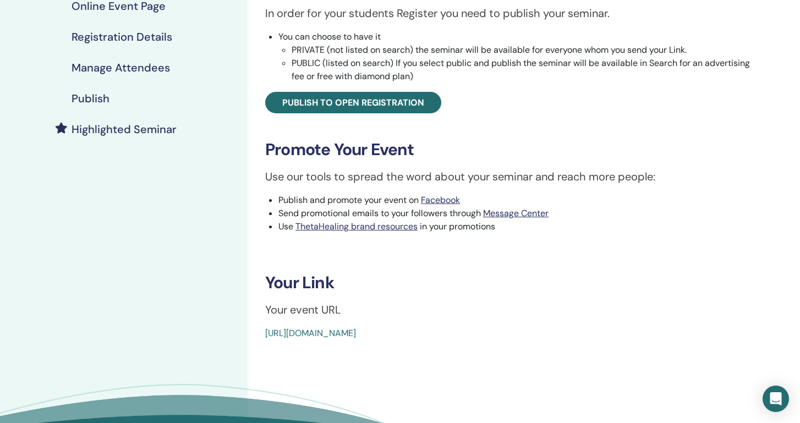
drag, startPoint x: 518, startPoint y: 332, endPoint x: 266, endPoint y: 330, distance: 252.1
click at [266, 330] on div "[URL][DOMAIN_NAME]" at bounding box center [472, 333] width 415 height 13
copy link "[URL][DOMAIN_NAME]"
